Goal: Contribute content: Add original content to the website for others to see

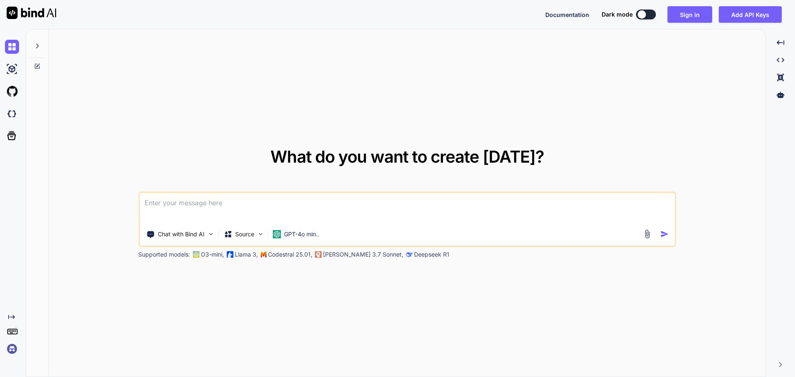
click at [194, 219] on textarea at bounding box center [407, 208] width 535 height 31
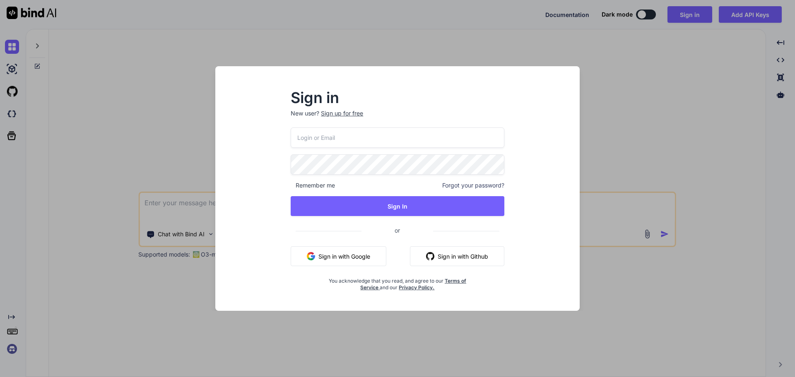
type input "[EMAIL_ADDRESS][DOMAIN_NAME]"
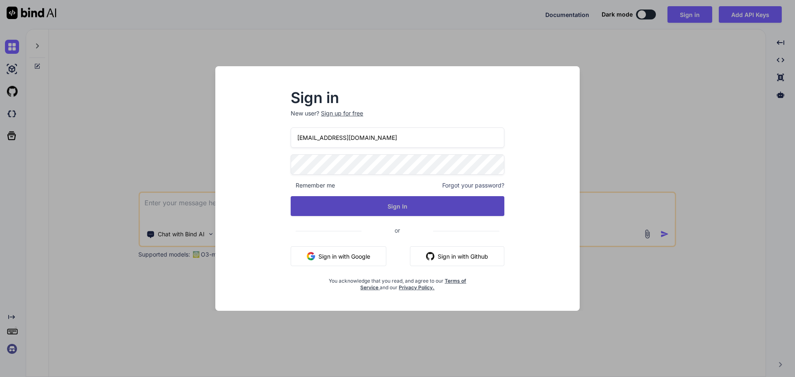
click at [390, 208] on button "Sign In" at bounding box center [398, 206] width 214 height 20
click at [383, 206] on button "Sign In" at bounding box center [398, 206] width 214 height 20
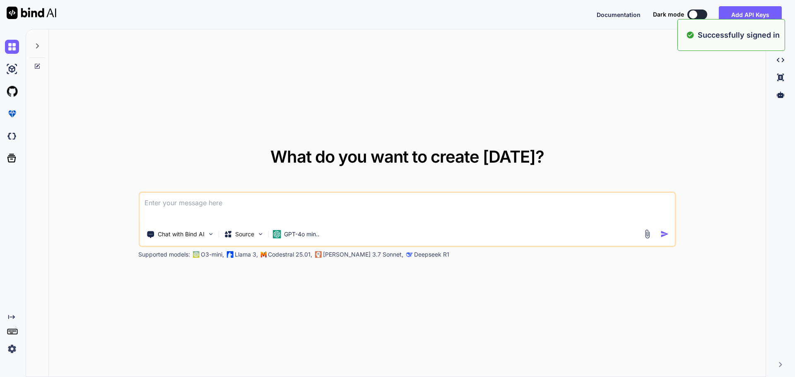
type textarea "x"
click at [241, 215] on textarea at bounding box center [407, 208] width 535 height 31
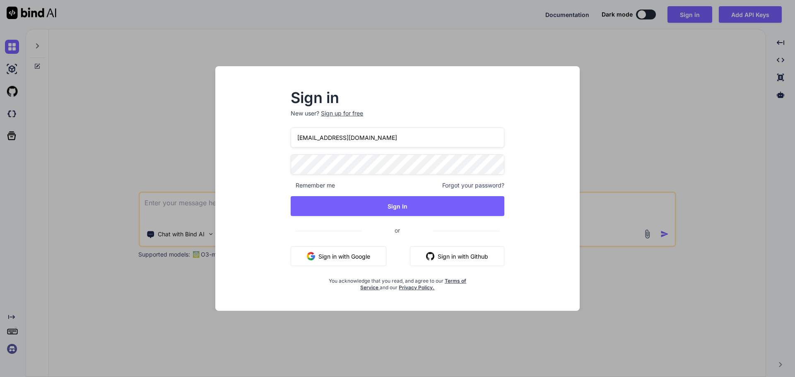
click at [287, 212] on div "Sign in New user? Sign up for free [EMAIL_ADDRESS][DOMAIN_NAME] Remember me For…" at bounding box center [397, 191] width 240 height 200
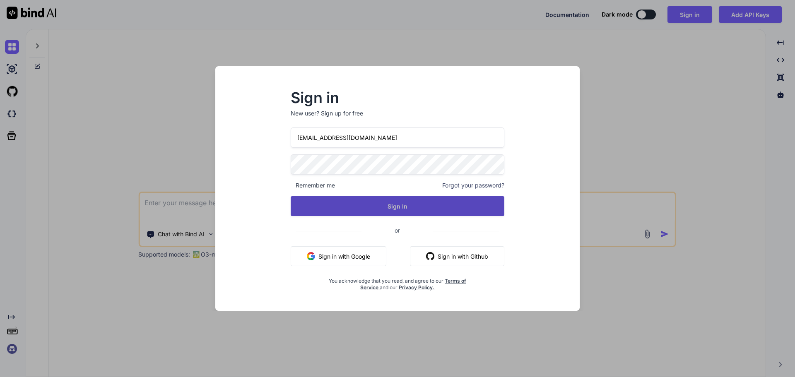
click at [398, 205] on button "Sign In" at bounding box center [398, 206] width 214 height 20
click at [419, 212] on button "Sign In" at bounding box center [398, 206] width 214 height 20
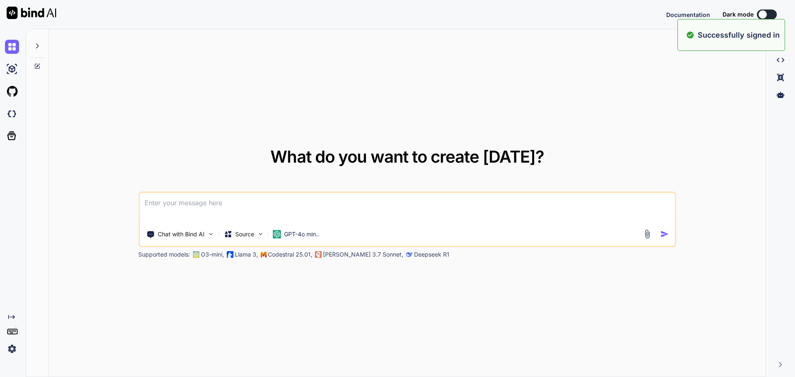
type textarea "x"
click at [281, 199] on textarea at bounding box center [407, 208] width 535 height 31
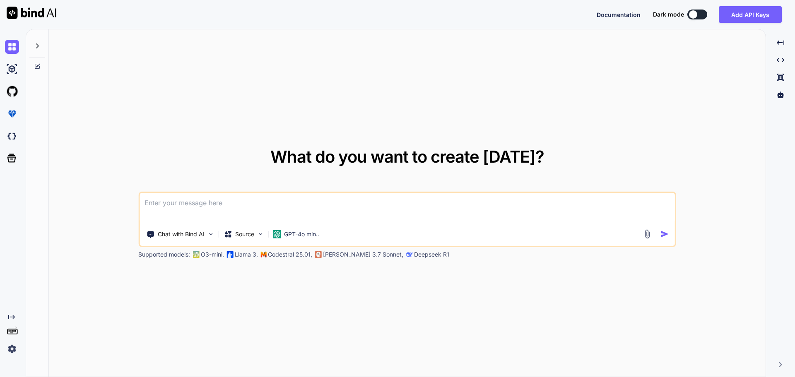
type textarea "h"
type textarea "x"
type textarea "he"
type textarea "x"
type textarea "hea"
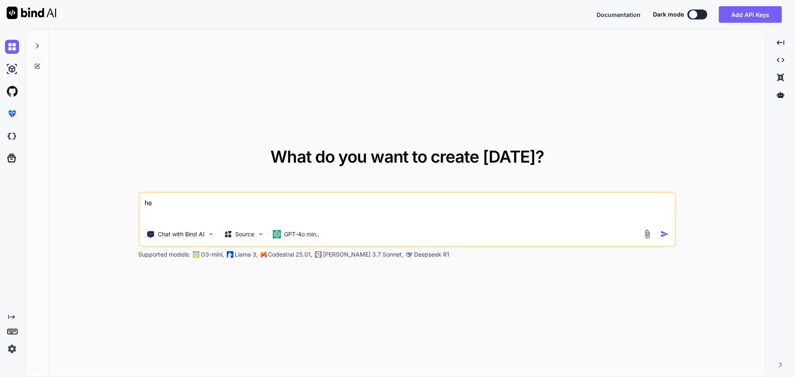
type textarea "x"
type textarea "heal"
type textarea "x"
type textarea "healt"
type textarea "x"
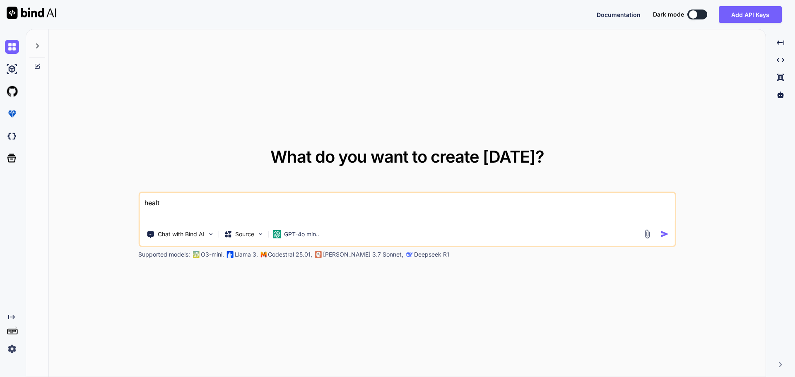
type textarea "health"
type textarea "x"
type textarea "healthc"
type textarea "x"
type textarea "healthca"
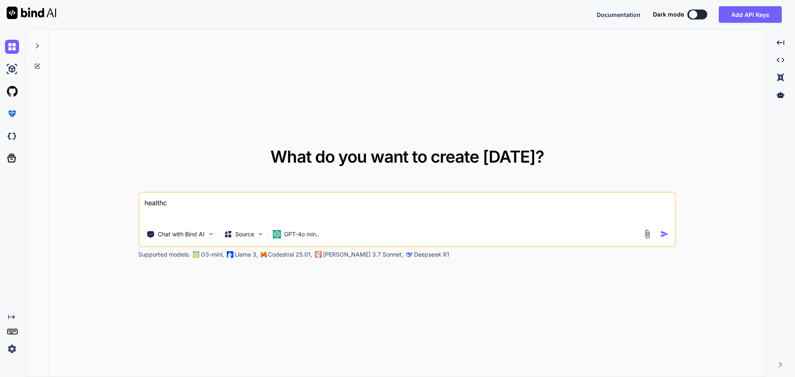
type textarea "x"
type textarea "healthcar"
type textarea "x"
type textarea "healthcare"
type textarea "x"
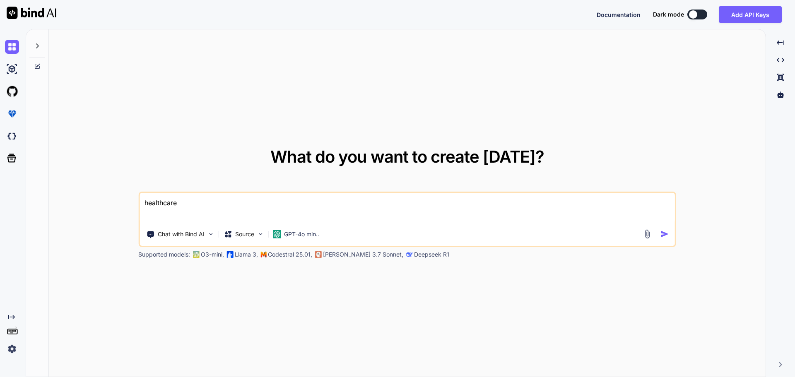
type textarea "healthcare"
type textarea "x"
type textarea "healthcare p"
type textarea "x"
type textarea "healthcare po"
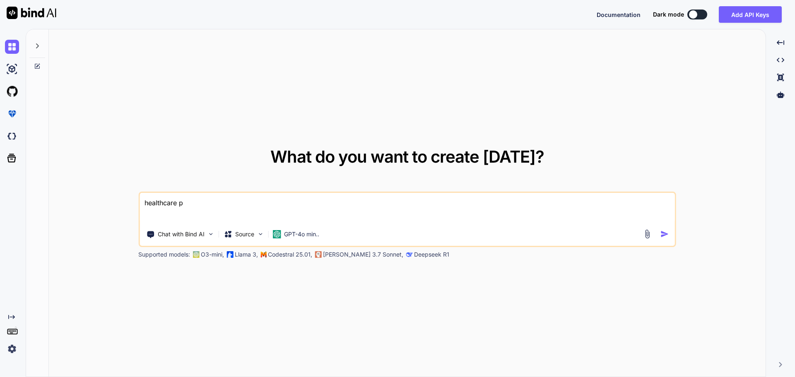
type textarea "x"
type textarea "healthcare poi"
type textarea "x"
type textarea "healthcare poin"
type textarea "x"
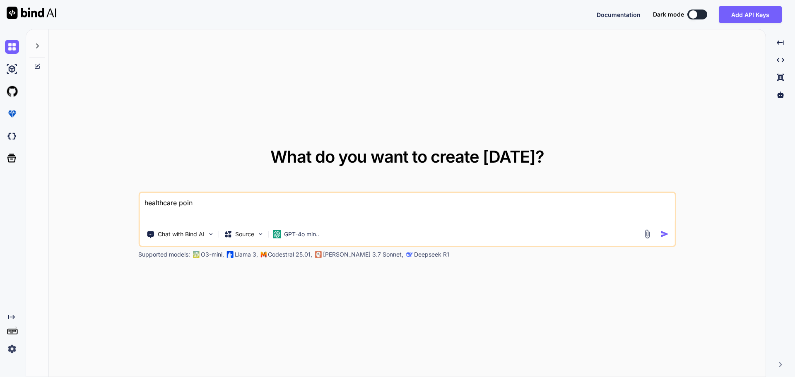
type textarea "healthcare point"
type textarea "x"
type textarea "healthcare point"
type textarea "x"
type textarea "healthcare point o"
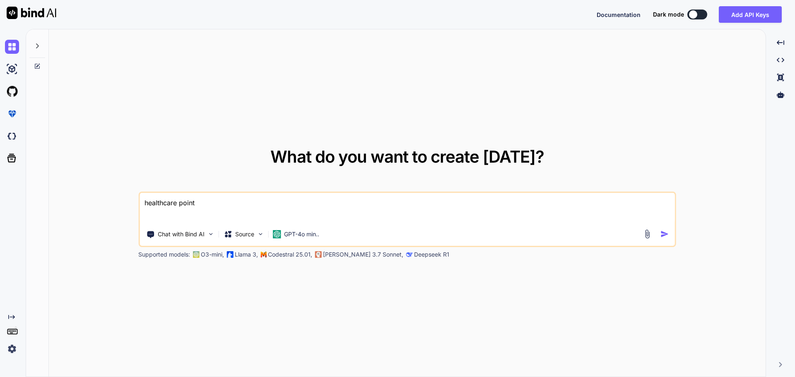
type textarea "x"
type textarea "healthcare point of"
type textarea "x"
type textarea "healthcare point of"
type textarea "x"
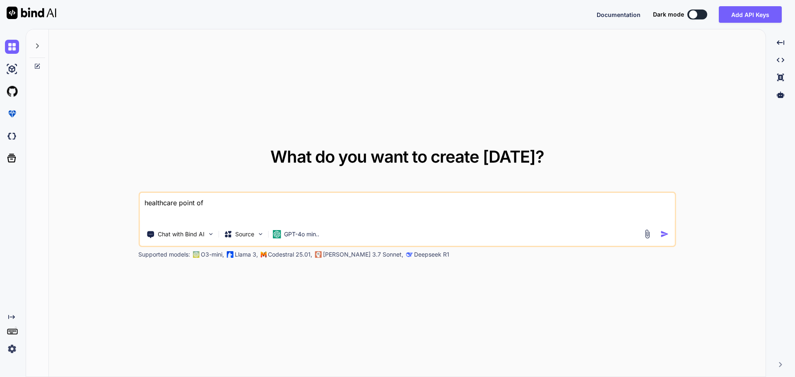
type textarea "healthcare point of c"
type textarea "x"
type textarea "healthcare point of ca"
type textarea "x"
type textarea "healthcare point of car"
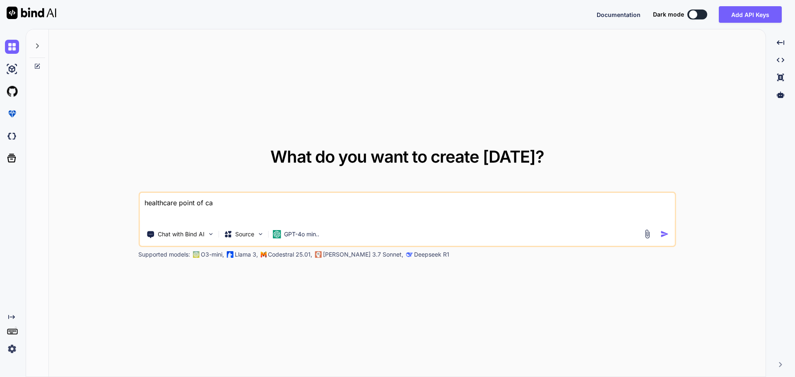
type textarea "x"
type textarea "healthcare point of care"
type textarea "x"
type textarea "healthcare point of care"
type textarea "x"
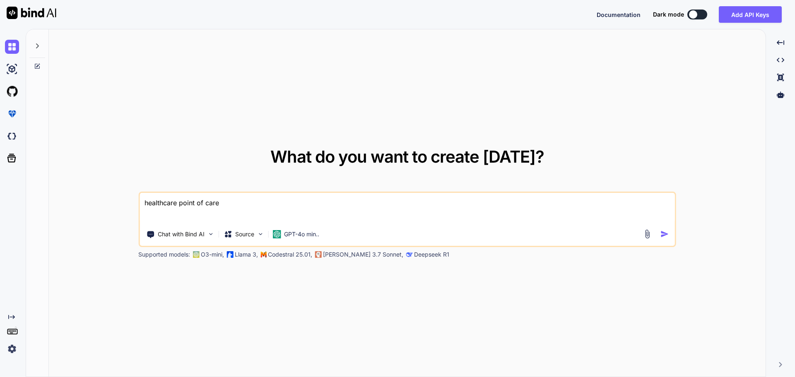
type textarea "healthcare point of care m"
type textarea "x"
type textarea "healthcare point of care mo"
type textarea "x"
type textarea "healthcare point of care mos"
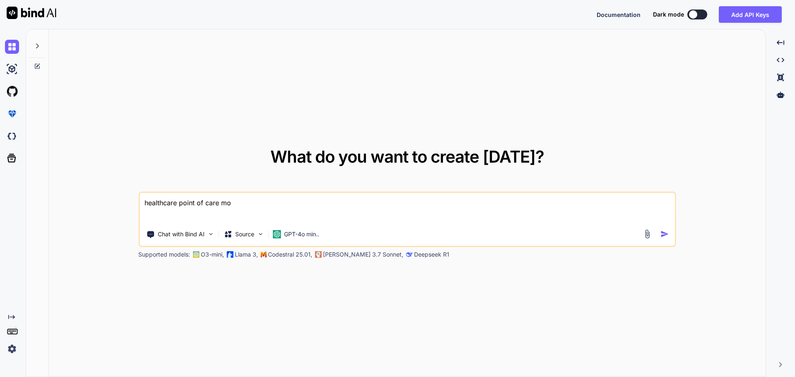
type textarea "x"
type textarea "healthcare point of care most"
type textarea "x"
type textarea "healthcare point of care most"
type textarea "x"
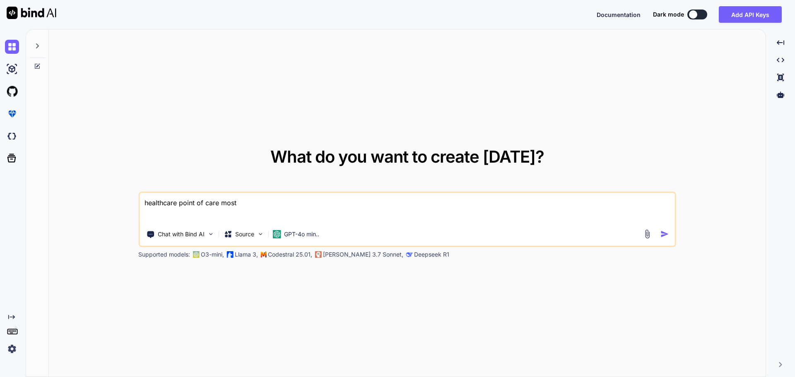
type textarea "healthcare point of care most C"
type textarea "x"
type textarea "healthcare point of care most CA"
type textarea "x"
type textarea "healthcare point of care most CAP"
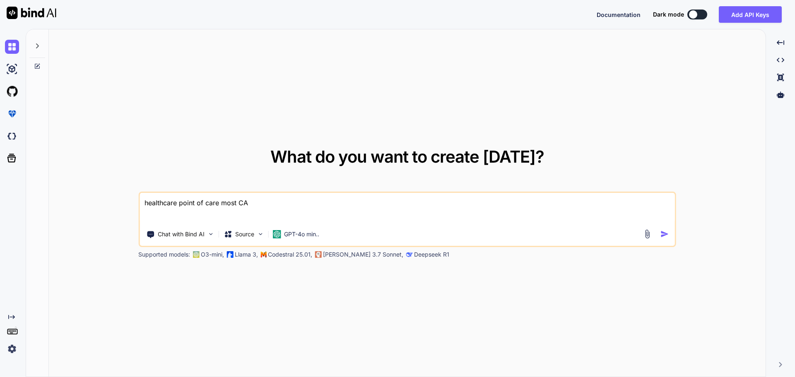
type textarea "x"
type textarea "healthcare point of care most CAP"
type textarea "x"
type textarea "healthcare point of care most CAP d"
type textarea "x"
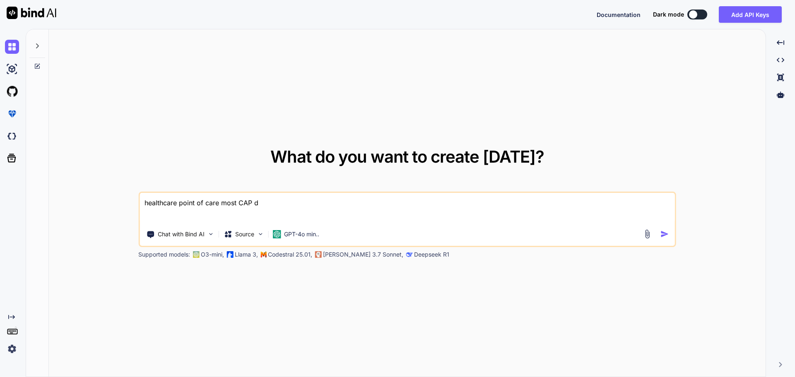
type textarea "healthcare point of care most CAP de"
type textarea "x"
type textarea "healthcare point of care most CAP def"
type textarea "x"
type textarea "healthcare point of care most CAP defi"
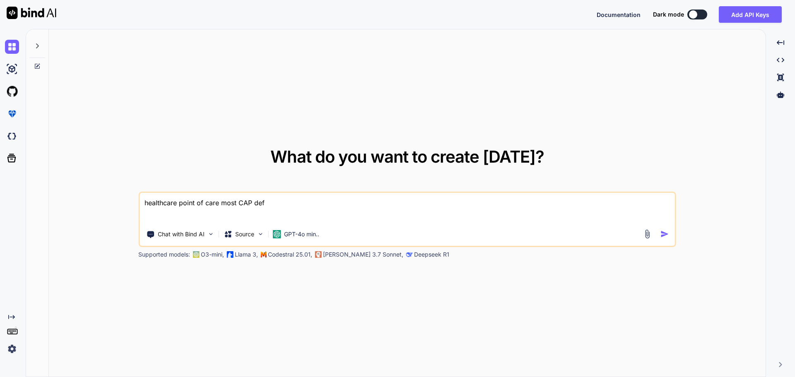
type textarea "x"
type textarea "healthcare point of care most CAP defic"
type textarea "x"
type textarea "healthcare point of care most CAP defici"
type textarea "x"
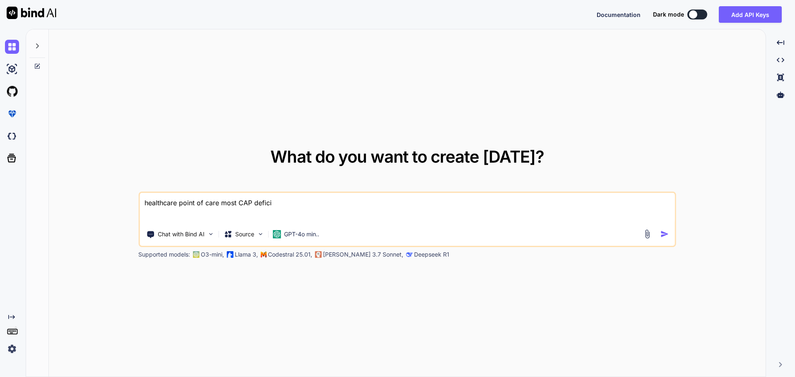
type textarea "healthcare point of care most CAP deficie"
type textarea "x"
type textarea "healthcare point of care most CAP deficien"
type textarea "x"
type textarea "healthcare point of care most CAP deficiena"
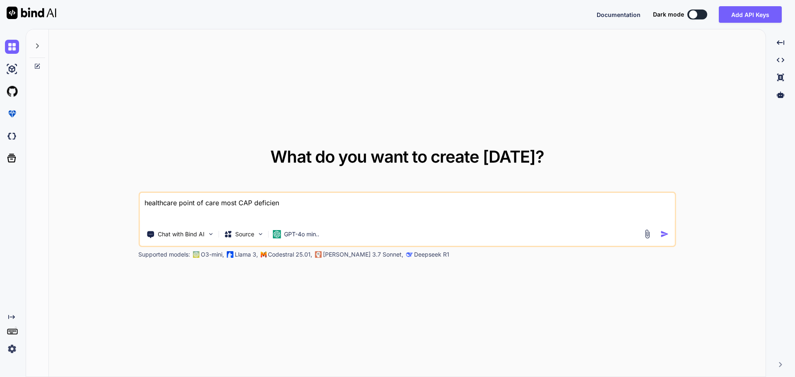
type textarea "x"
type textarea "healthcare point of care most CAP deficienac"
type textarea "x"
type textarea "healthcare point of care most CAP deficienacy"
type textarea "x"
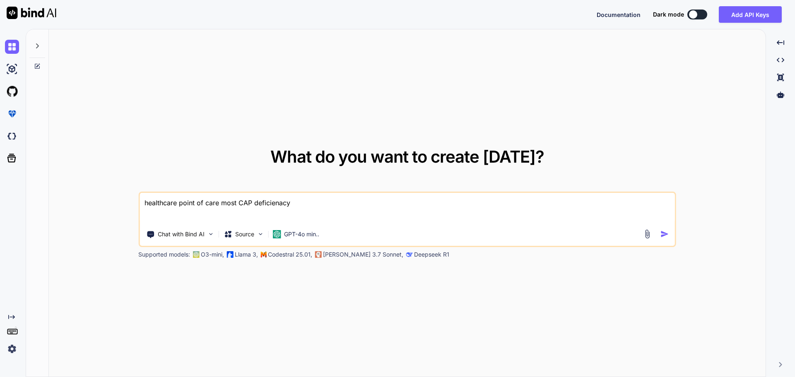
type textarea "healthcare point of care most CAP deficienacy"
type textarea "x"
type textarea "healthcare point of care most CAP deficienacy a"
type textarea "x"
type textarea "healthcare point of care most CAP deficienacy an"
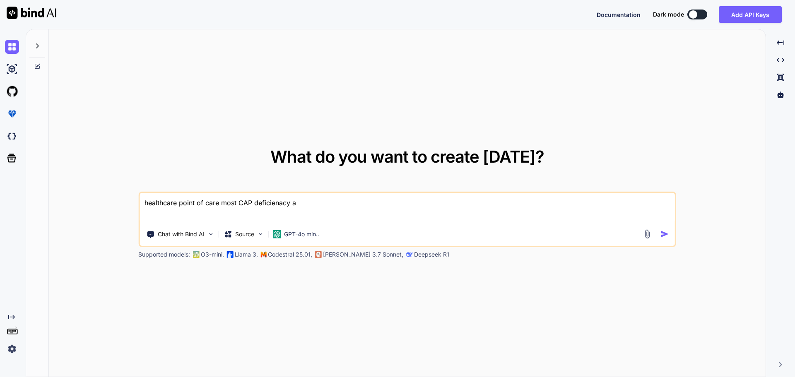
type textarea "x"
type textarea "healthcare point of care most CAP deficienacy and"
type textarea "x"
type textarea "healthcare point of care most CAP deficienacy and"
type textarea "x"
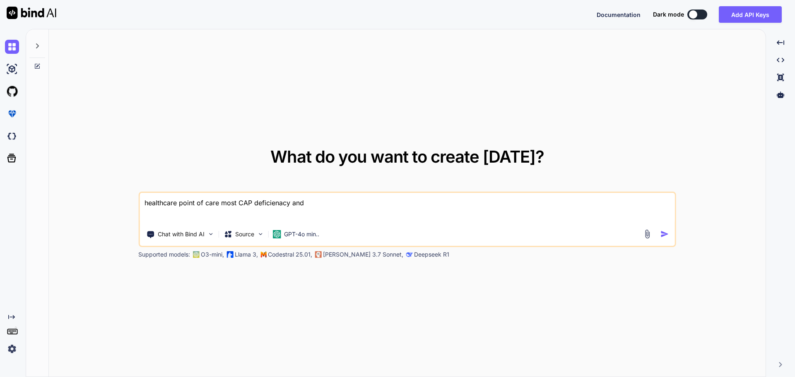
type textarea "healthcare point of care most CAP deficienacy and r"
type textarea "x"
type textarea "healthcare point of care most CAP deficienacy and"
type textarea "x"
type textarea "healthcare point of care most CAP deficienacy and s"
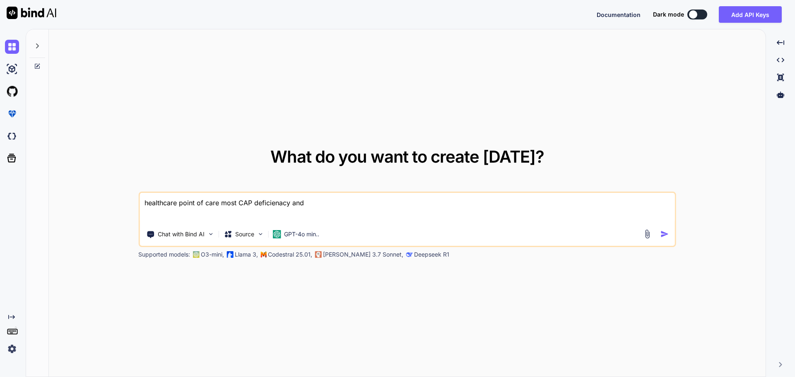
type textarea "x"
type textarea "healthcare point of care most CAP deficienacy and so"
type textarea "x"
type textarea "healthcare point of care most CAP deficienacy and sol"
type textarea "x"
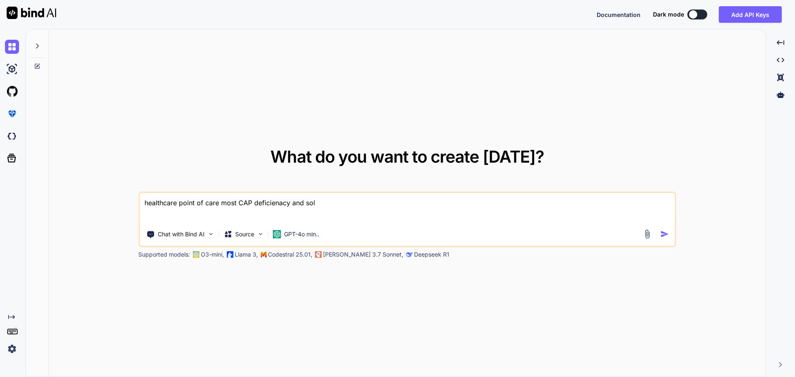
type textarea "healthcare point of care most CAP deficienacy and solu"
type textarea "x"
type textarea "healthcare point of care most CAP deficienacy and solut"
type textarea "x"
type textarea "healthcare point of care most CAP deficienacy and soluti"
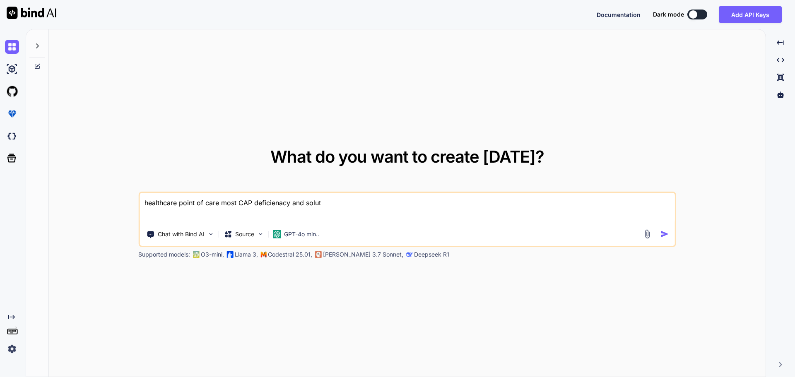
type textarea "x"
type textarea "healthcare point of care most CAP deficienacy and solutio"
type textarea "x"
type textarea "healthcare point of care most CAP deficienacy and solution"
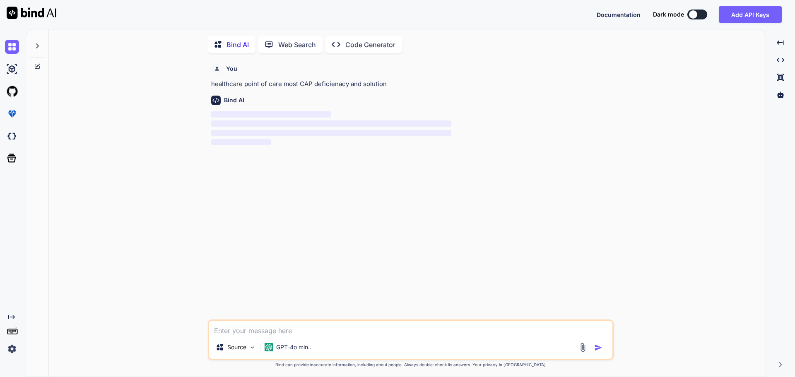
scroll to position [3, 0]
type textarea "x"
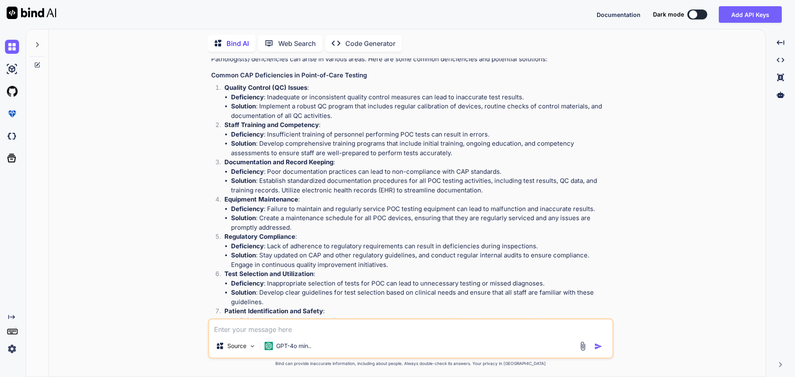
scroll to position [0, 0]
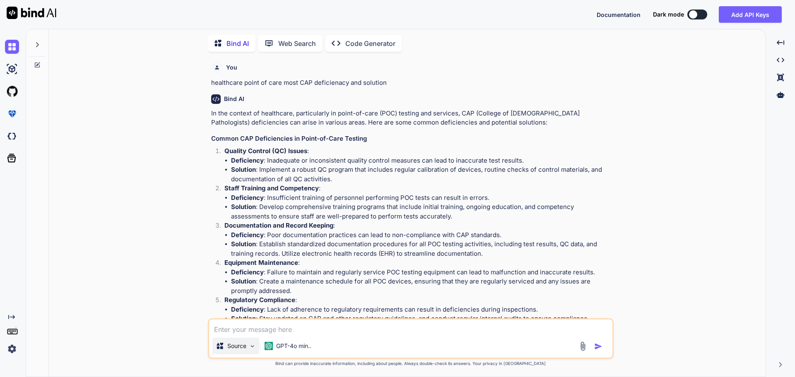
click at [239, 347] on p "Source" at bounding box center [236, 346] width 19 height 8
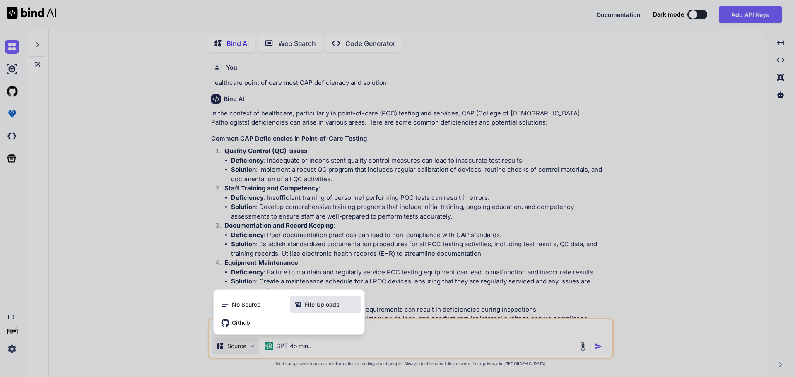
click at [336, 300] on div "File Uploads" at bounding box center [325, 304] width 71 height 17
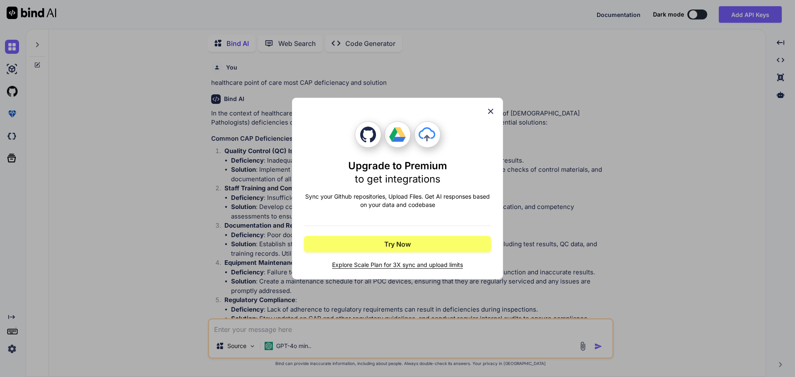
click at [400, 141] on icon at bounding box center [399, 139] width 14 height 5
click at [397, 266] on span "Explore Scale Plan for 3X sync and upload limits" at bounding box center [397, 265] width 187 height 8
click at [495, 108] on div "Upgrade to Premium to get integrations Sync your Github repositories, Upload Fi…" at bounding box center [397, 189] width 211 height 182
click at [490, 107] on icon at bounding box center [490, 111] width 9 height 9
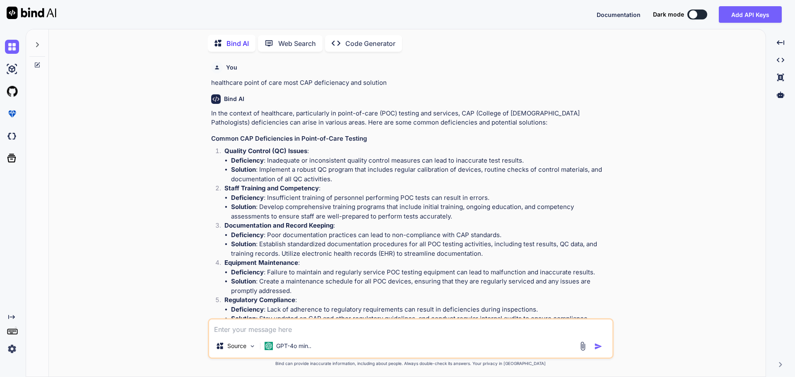
click at [585, 349] on img at bounding box center [583, 347] width 10 height 10
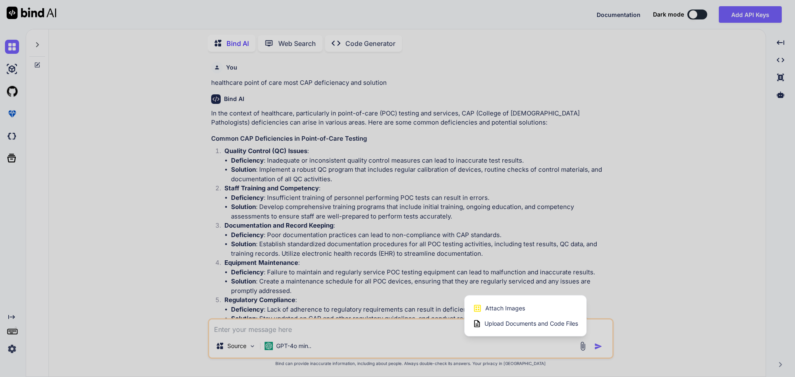
click at [550, 327] on span "Upload Documents and Code Files" at bounding box center [531, 324] width 94 height 8
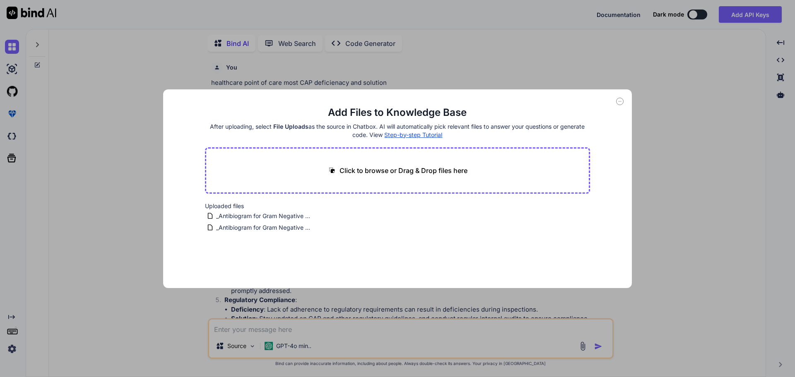
click at [342, 168] on p "Click to browse or Drag & Drop files here" at bounding box center [404, 171] width 128 height 10
type input "C:\fakepath\_Antibiogram for Gram Negative - Current .pdf"
click at [575, 263] on button "Finish" at bounding box center [575, 263] width 29 height 17
click at [598, 345] on div "Add Files to Knowledge Base After uploading, select File Uploads as the source …" at bounding box center [397, 188] width 795 height 377
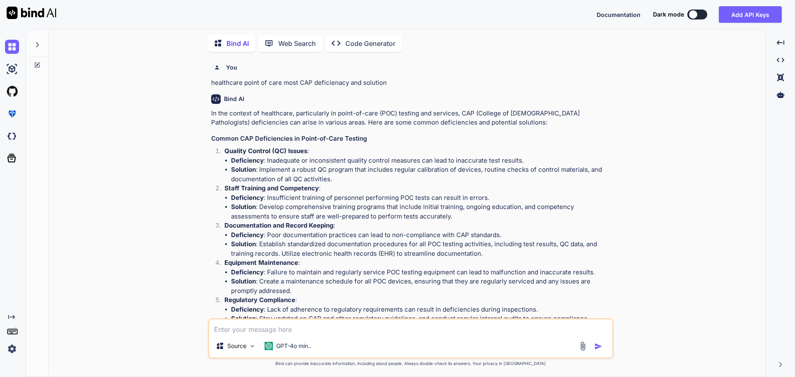
click at [597, 347] on img "button" at bounding box center [598, 346] width 8 height 8
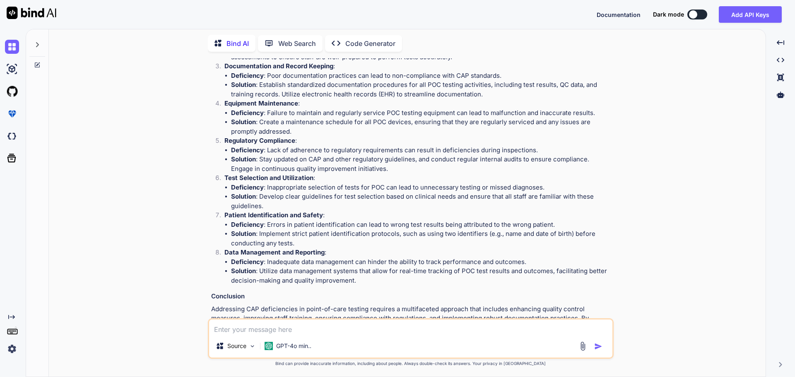
scroll to position [188, 0]
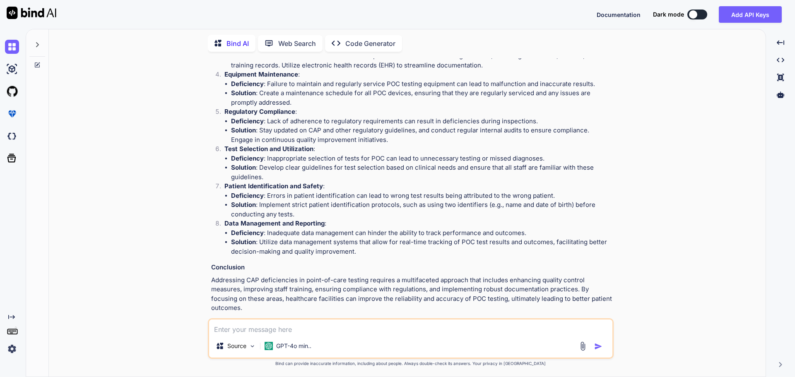
click at [298, 331] on textarea at bounding box center [410, 327] width 403 height 15
click at [581, 346] on img at bounding box center [583, 347] width 10 height 10
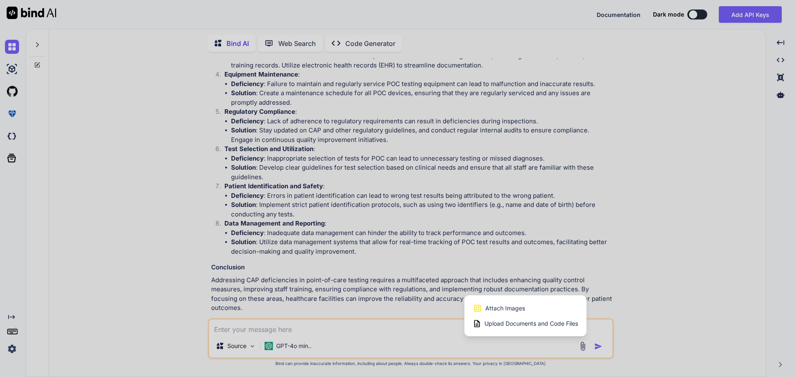
click at [504, 324] on span "Upload Documents and Code Files" at bounding box center [531, 324] width 94 height 8
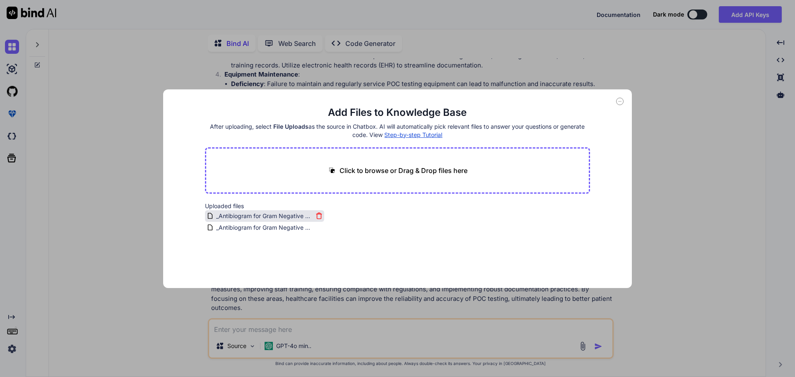
click at [240, 215] on span "_Antibiogram for Gram Negative - Current .pdf" at bounding box center [264, 216] width 98 height 10
drag, startPoint x: 257, startPoint y: 215, endPoint x: 273, endPoint y: 164, distance: 53.3
click at [273, 164] on main "Add Files to Knowledge Base After uploading, select File Uploads as the source …" at bounding box center [398, 197] width 386 height 182
click at [338, 169] on div "Click to browse or Drag & Drop files here" at bounding box center [398, 171] width 140 height 10
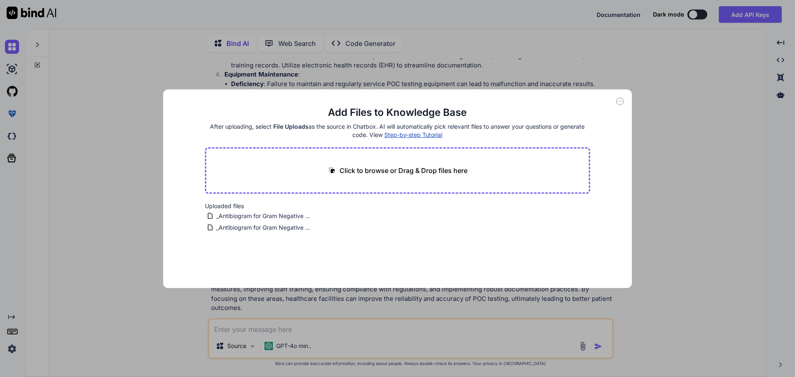
type input "C:\fakepath\_Antibiogram for Gram Negative - Current .pdf"
click at [573, 263] on button "Finish" at bounding box center [575, 263] width 29 height 17
click at [402, 135] on span "Step-by-step Tutorial" at bounding box center [413, 134] width 58 height 7
click at [618, 101] on icon at bounding box center [619, 101] width 7 height 7
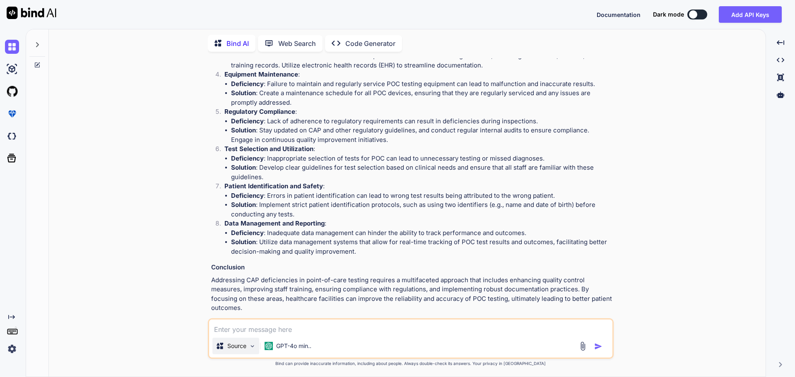
click at [255, 347] on img at bounding box center [252, 346] width 7 height 7
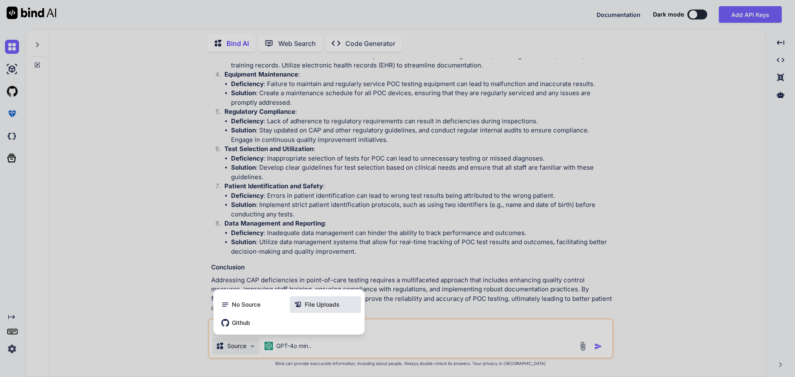
click at [321, 305] on span "File Uploads" at bounding box center [322, 305] width 35 height 8
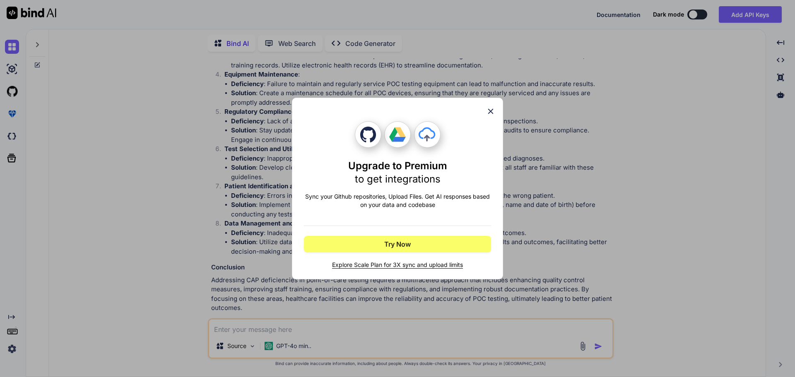
click at [488, 110] on icon at bounding box center [490, 111] width 9 height 9
